Goal: Use online tool/utility: Use online tool/utility

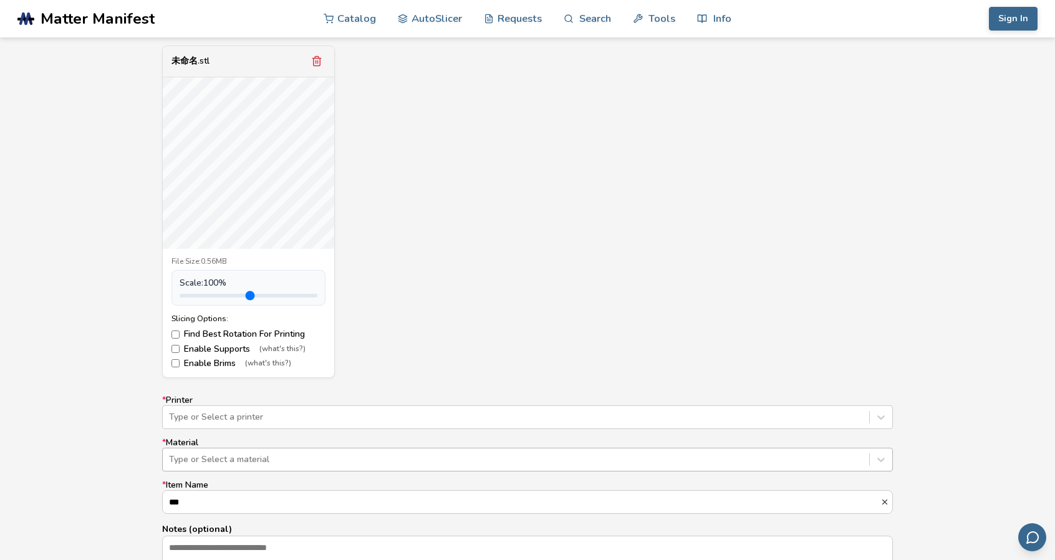
scroll to position [561, 0]
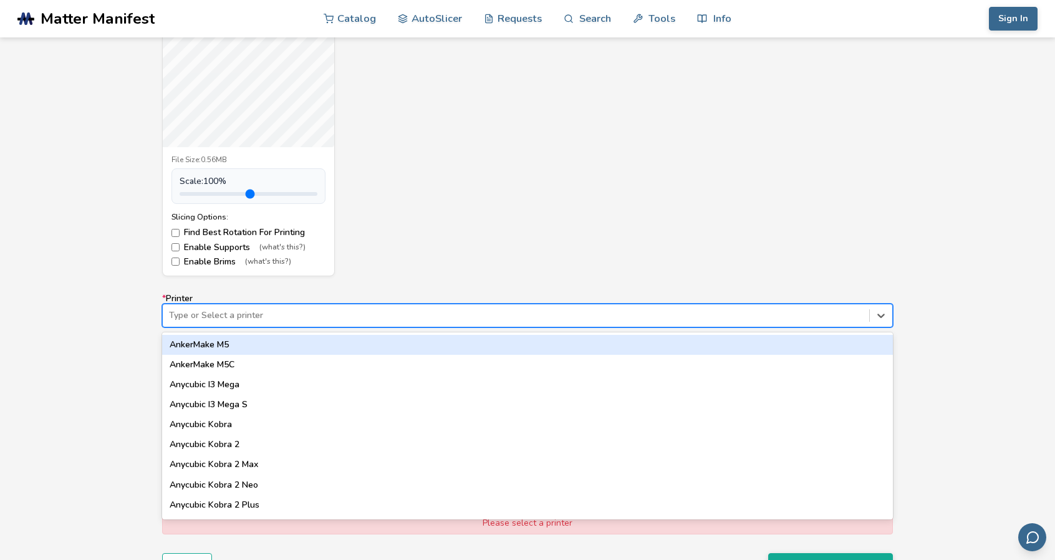
click at [271, 310] on div at bounding box center [516, 315] width 694 height 12
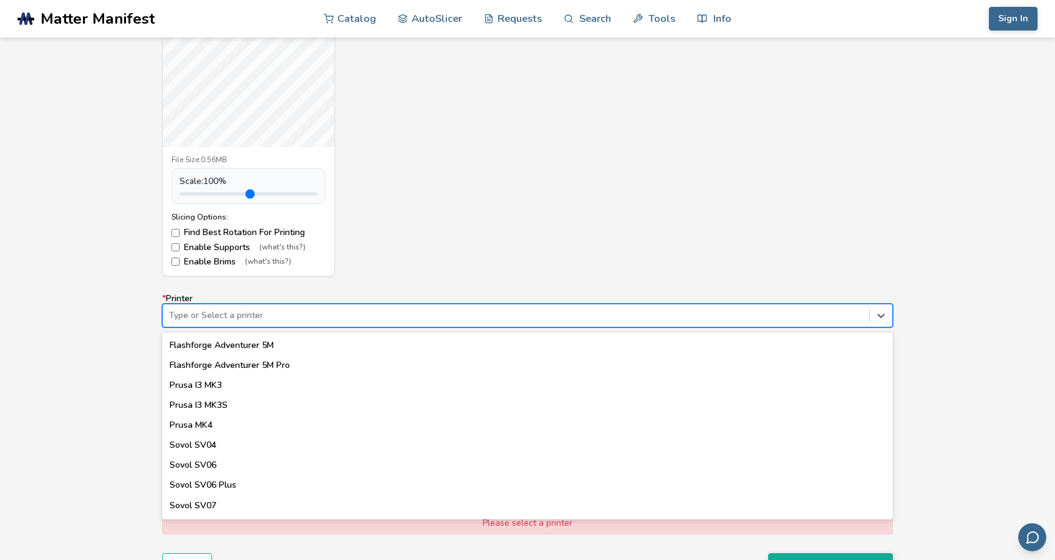
scroll to position [1099, 0]
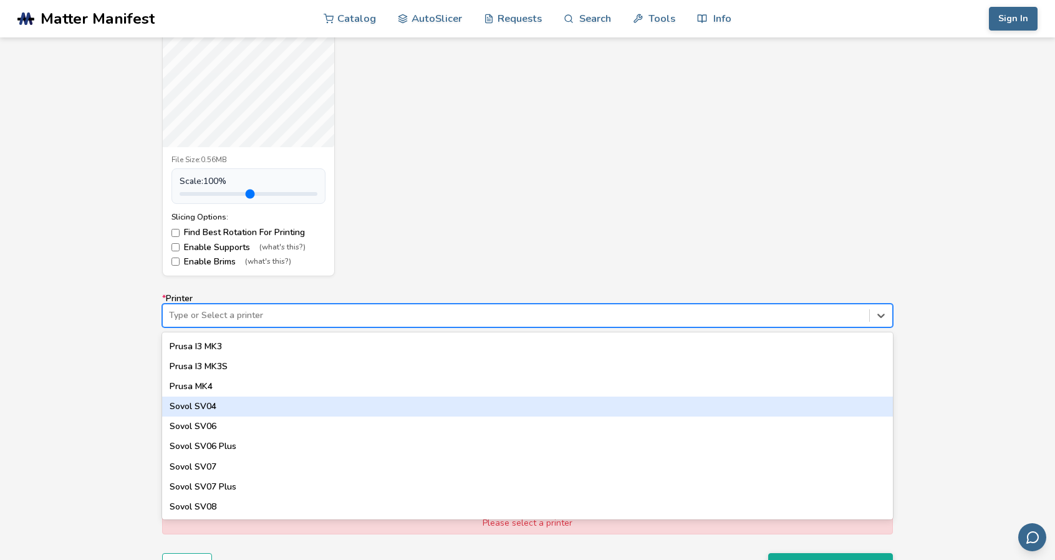
click at [46, 388] on div "Model Controls: Click and drag to rotate • Scroll to zoom • Right click and dra…" at bounding box center [527, 256] width 1055 height 739
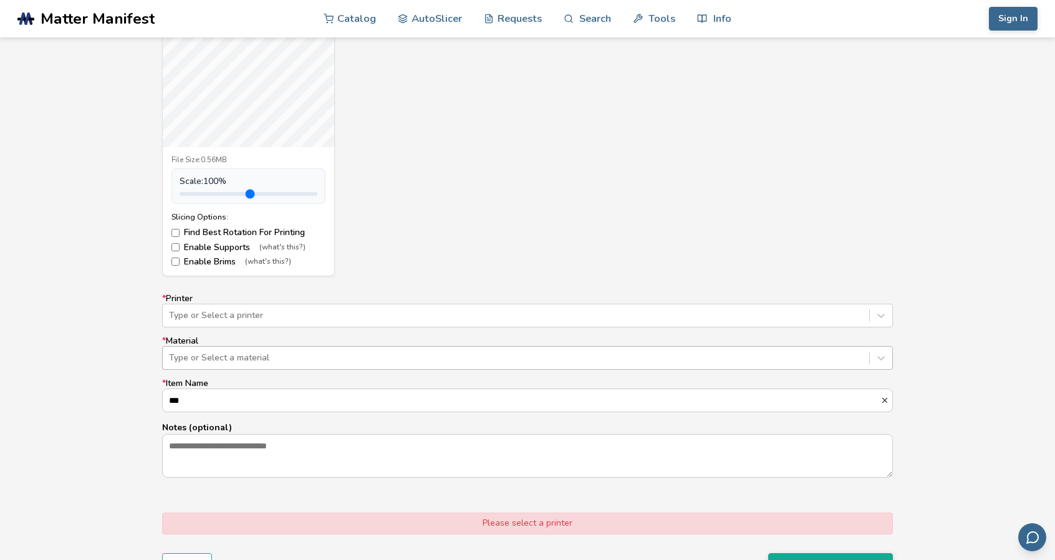
click at [256, 362] on div at bounding box center [516, 358] width 694 height 12
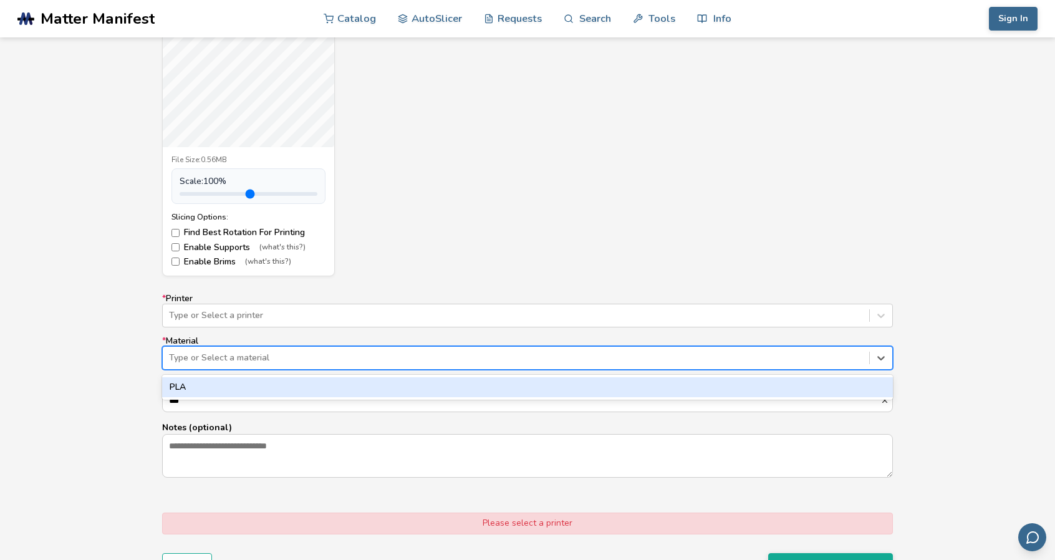
click at [251, 359] on div at bounding box center [516, 358] width 694 height 12
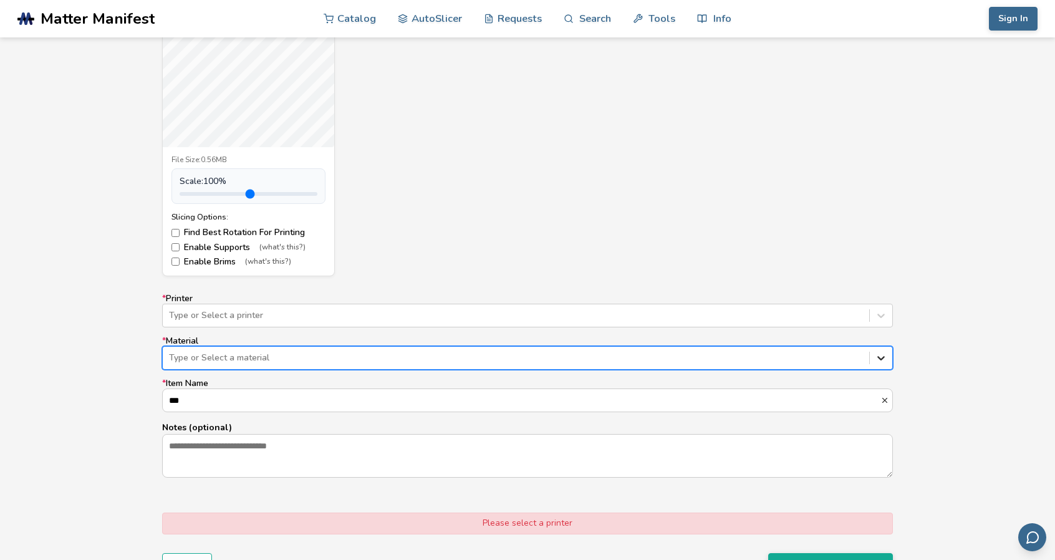
click at [879, 355] on icon at bounding box center [881, 358] width 12 height 12
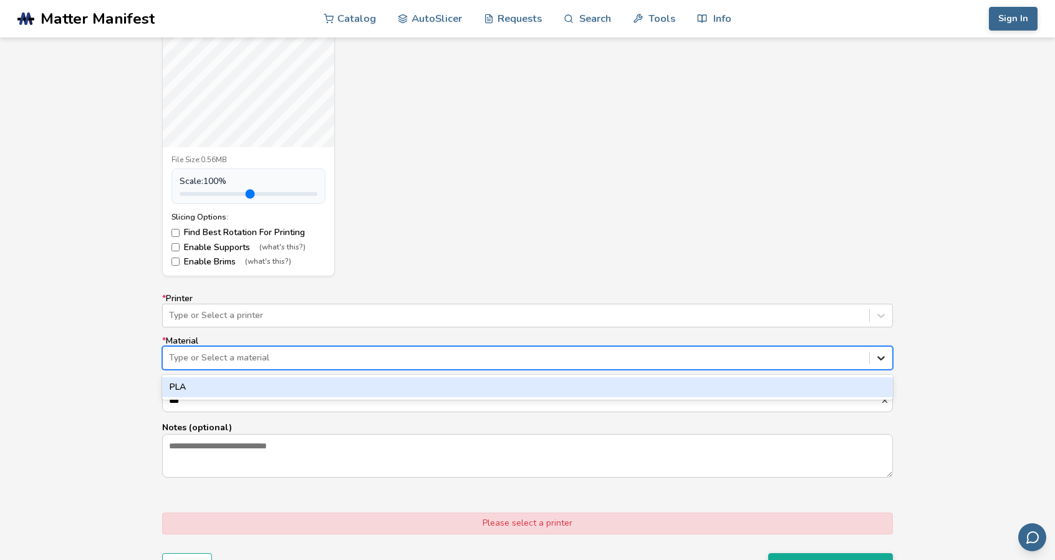
click at [879, 355] on icon at bounding box center [881, 358] width 12 height 12
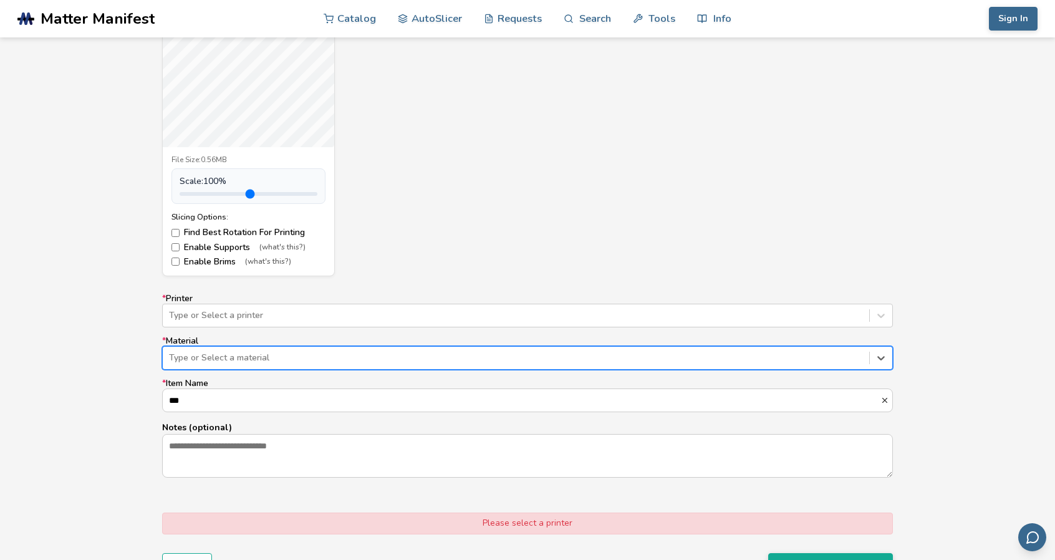
type input "*"
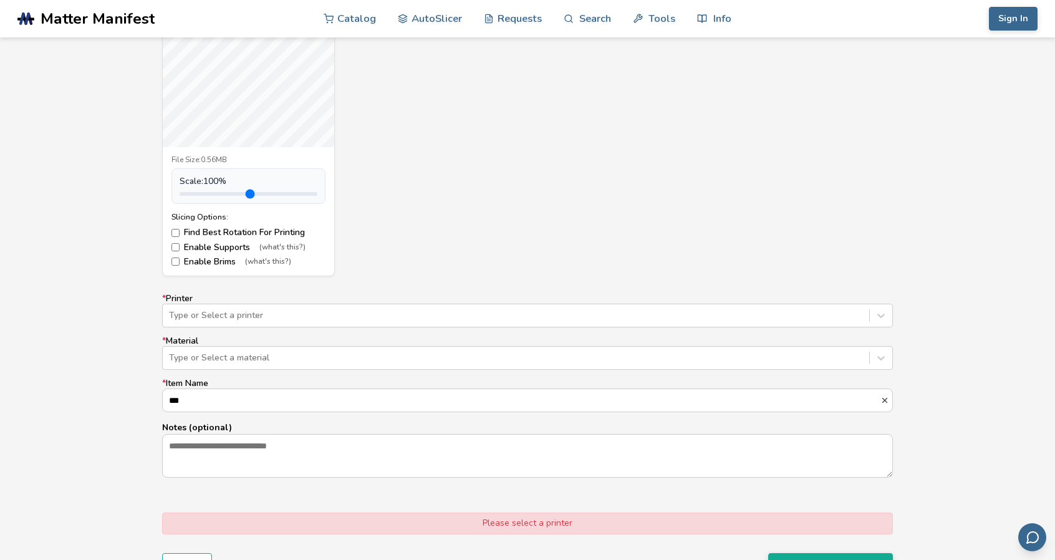
drag, startPoint x: 16, startPoint y: 343, endPoint x: 45, endPoint y: 314, distance: 41.0
click at [16, 342] on div "Model Controls: Click and drag to rotate • Scroll to zoom • Right click and dra…" at bounding box center [527, 256] width 1055 height 739
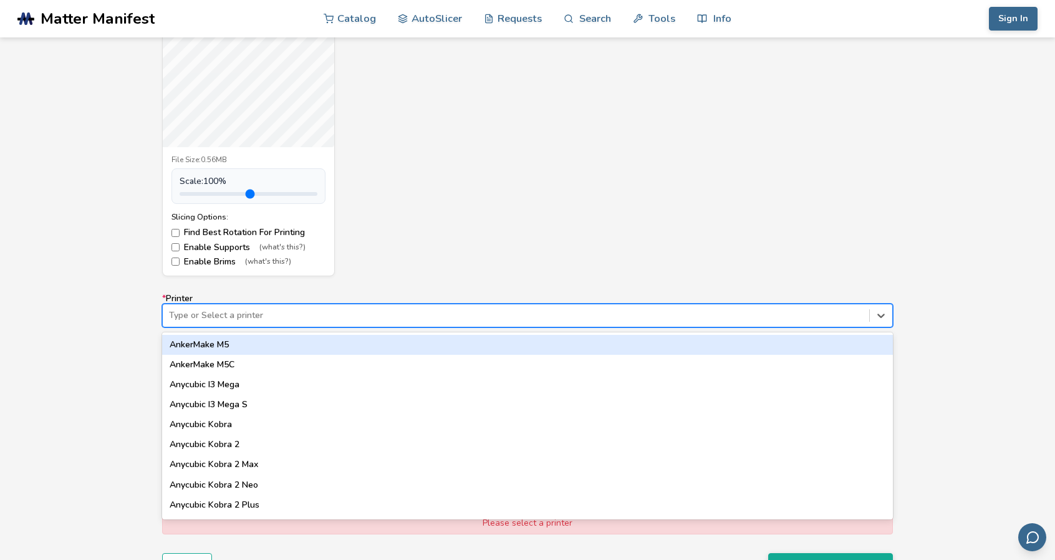
click at [212, 320] on div at bounding box center [516, 315] width 694 height 12
type input "***"
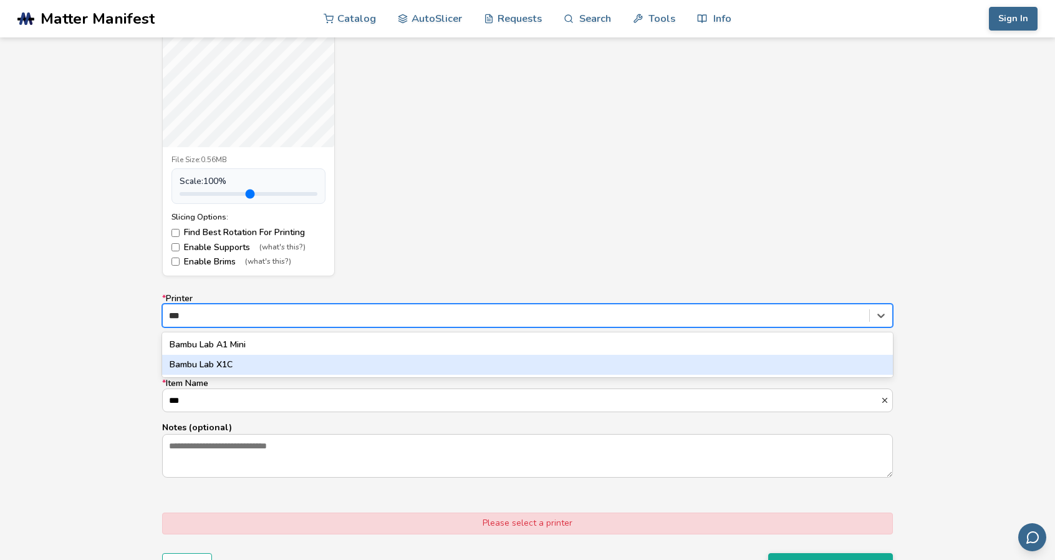
click at [261, 362] on div "Bambu Lab X1C" at bounding box center [527, 365] width 731 height 20
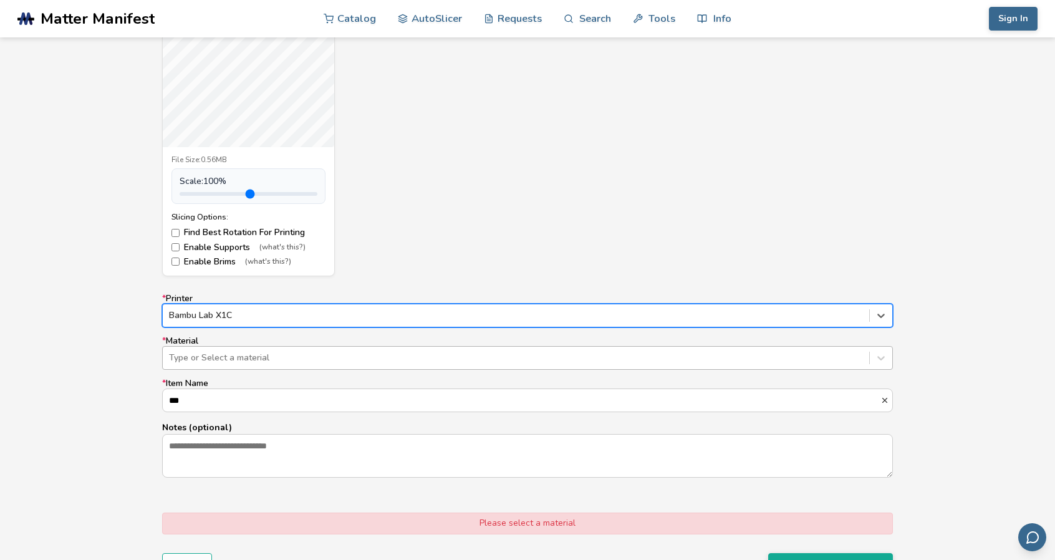
click at [261, 362] on div at bounding box center [516, 358] width 694 height 12
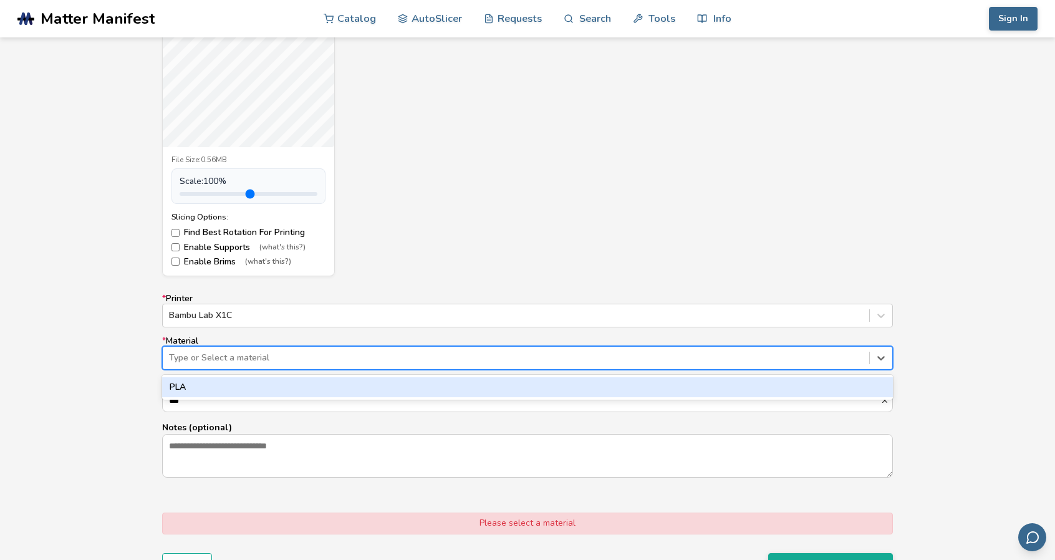
click at [260, 359] on div at bounding box center [516, 358] width 694 height 12
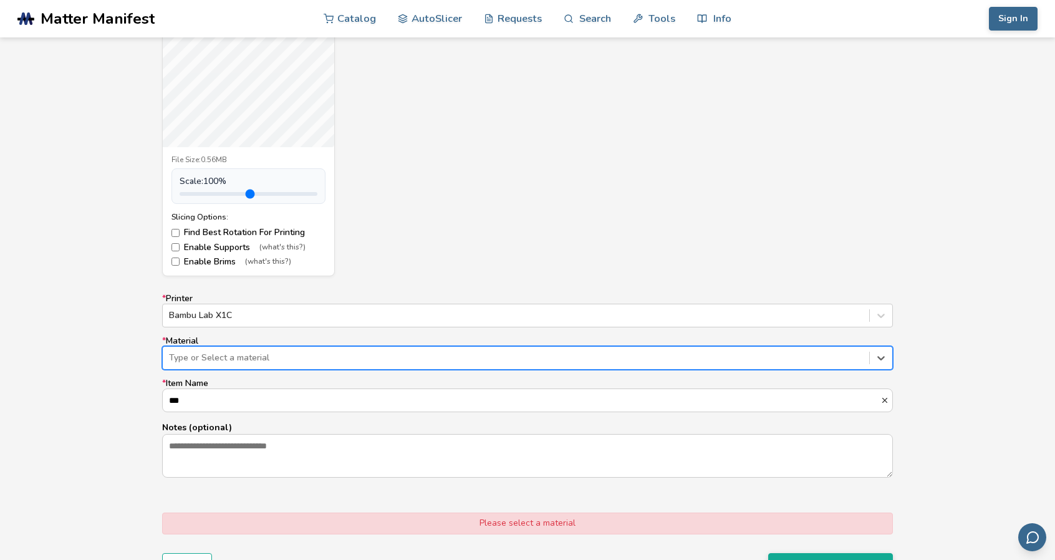
drag, startPoint x: 212, startPoint y: 358, endPoint x: 220, endPoint y: 369, distance: 13.0
click at [212, 357] on div at bounding box center [516, 358] width 694 height 12
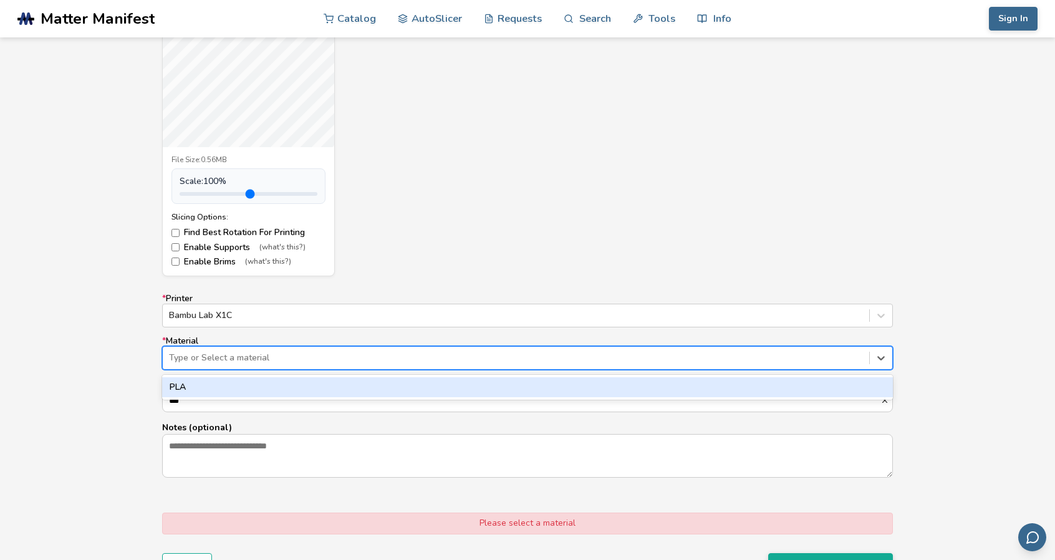
click at [220, 382] on div "PLA" at bounding box center [527, 387] width 731 height 20
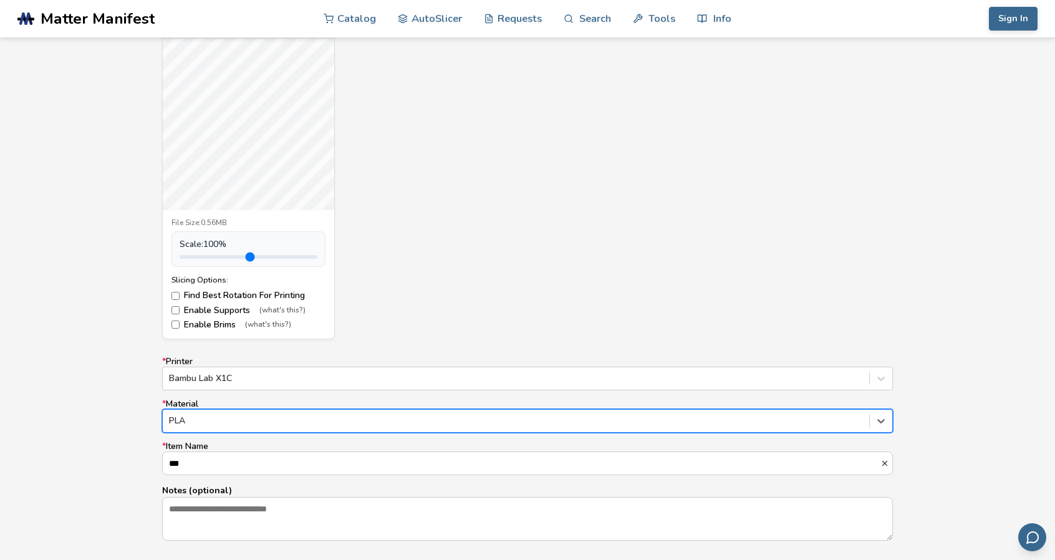
scroll to position [480, 0]
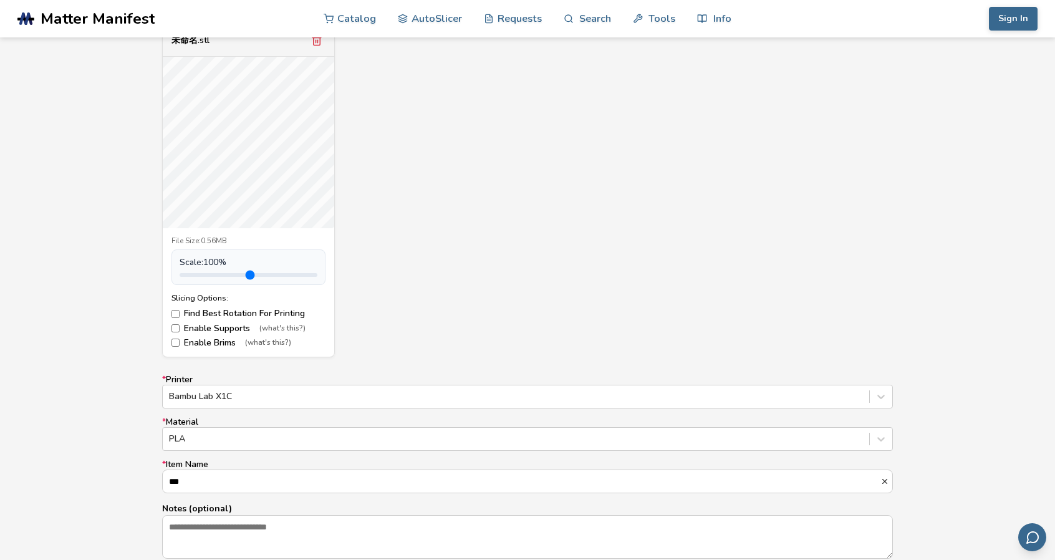
click at [215, 327] on label "Enable Supports (what's this?)" at bounding box center [248, 329] width 154 height 10
click at [204, 344] on label "Enable Brims (what's this?)" at bounding box center [248, 343] width 154 height 10
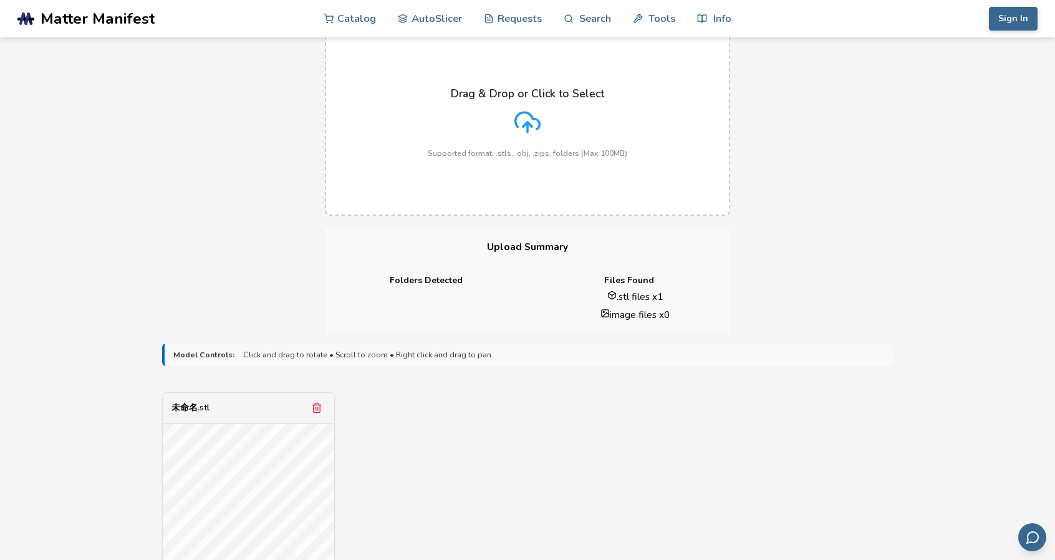
scroll to position [187, 0]
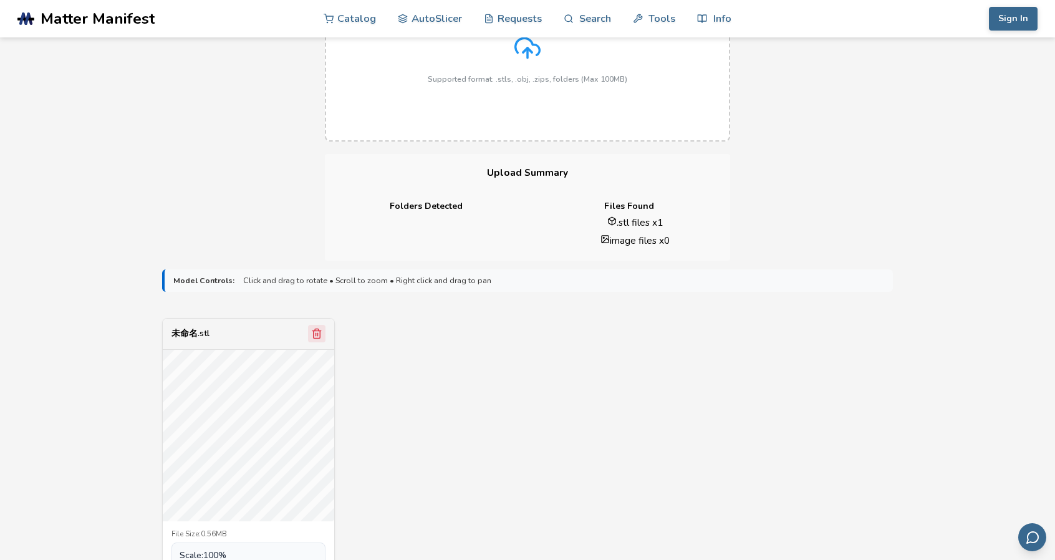
click at [319, 329] on icon "Remove model" at bounding box center [316, 333] width 11 height 11
